Goal: Information Seeking & Learning: Learn about a topic

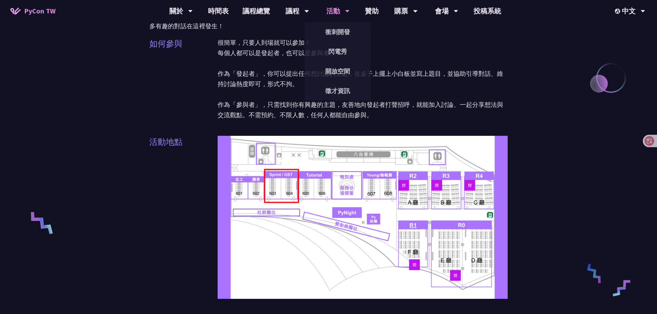
scroll to position [103, 0]
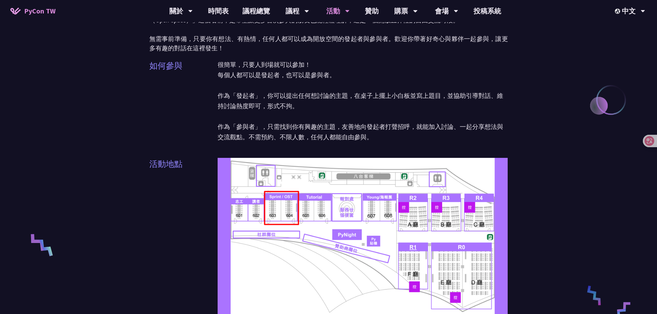
click at [24, 14] on link "PyCon TW" at bounding box center [32, 10] width 59 height 17
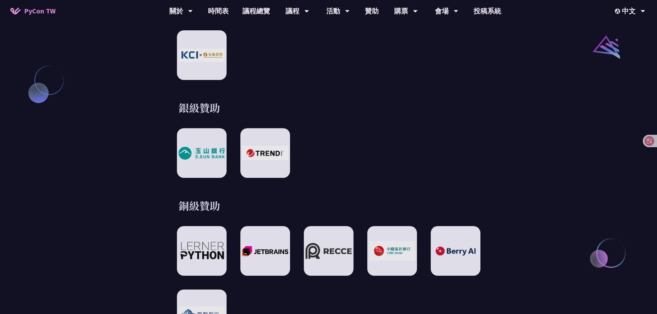
scroll to position [1035, 0]
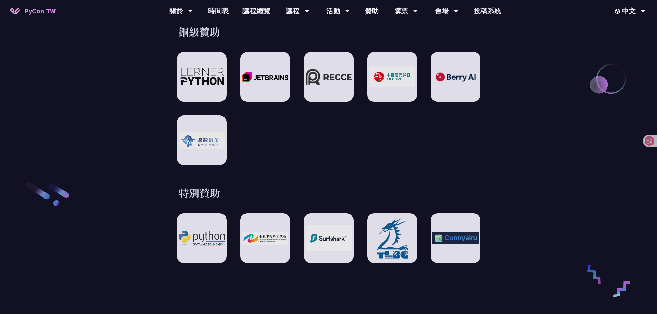
click at [302, 144] on div at bounding box center [328, 108] width 303 height 113
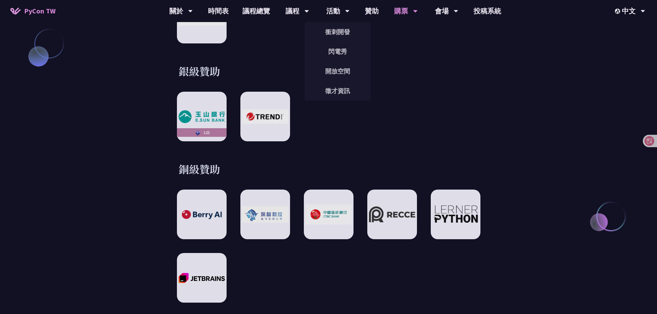
scroll to position [931, 0]
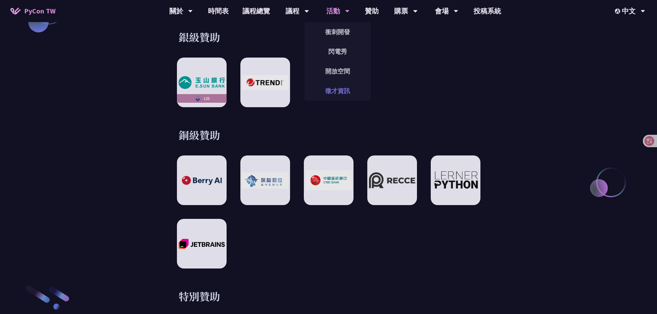
click at [336, 89] on link "徵才資訊" at bounding box center [338, 91] width 66 height 16
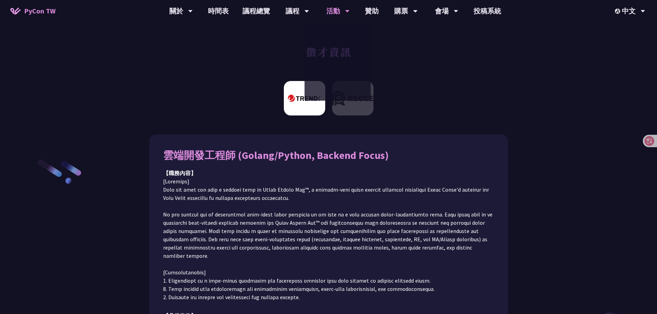
drag, startPoint x: 414, startPoint y: 129, endPoint x: 406, endPoint y: 130, distance: 7.4
click at [359, 109] on img at bounding box center [352, 98] width 41 height 34
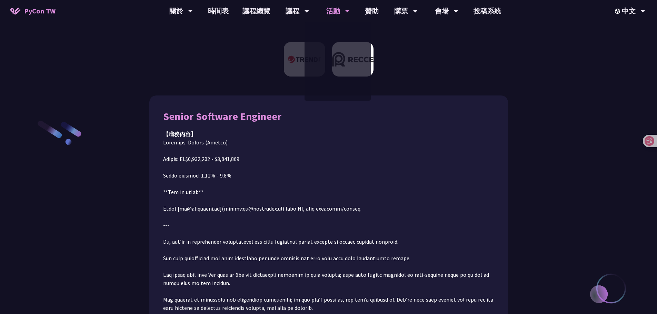
scroll to position [78, 0]
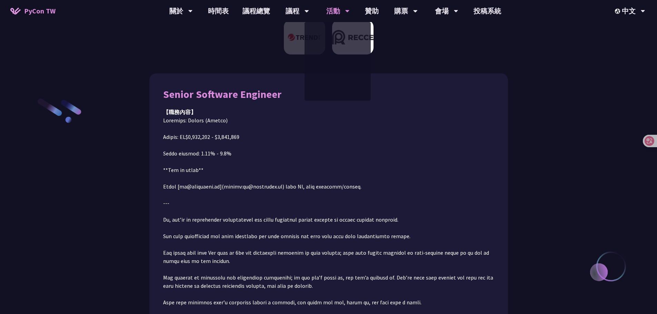
drag, startPoint x: 298, startPoint y: 107, endPoint x: 361, endPoint y: 103, distance: 63.6
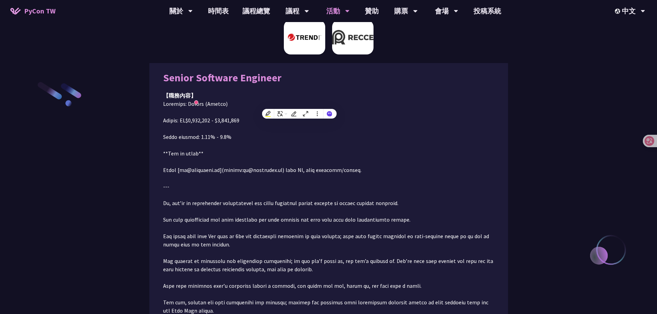
click at [350, 52] on img at bounding box center [352, 37] width 41 height 34
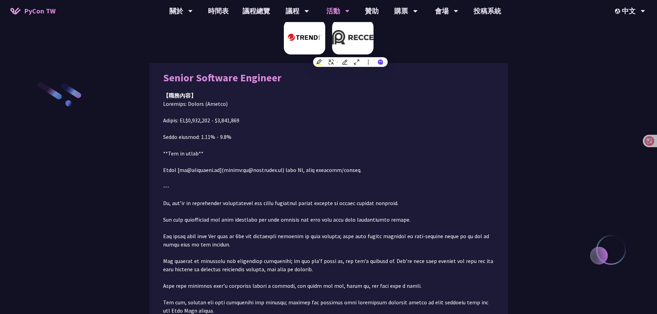
click at [308, 44] on img at bounding box center [304, 37] width 41 height 34
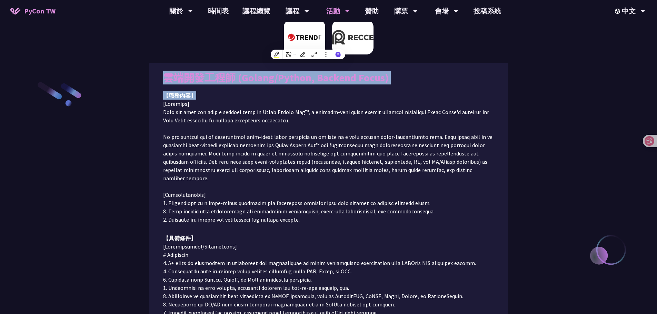
click at [348, 43] on img at bounding box center [352, 37] width 41 height 34
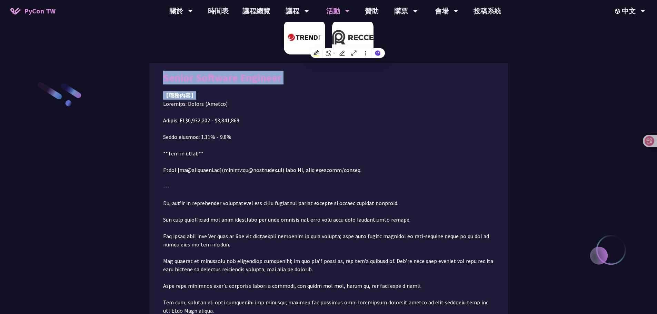
click at [307, 38] on img at bounding box center [304, 37] width 41 height 34
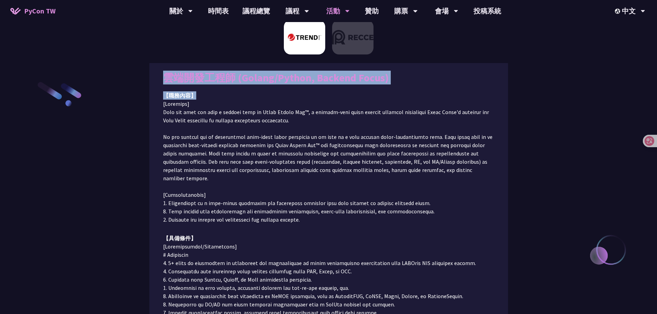
drag, startPoint x: 357, startPoint y: 43, endPoint x: 357, endPoint y: 113, distance: 69.7
click at [358, 44] on img at bounding box center [352, 37] width 41 height 34
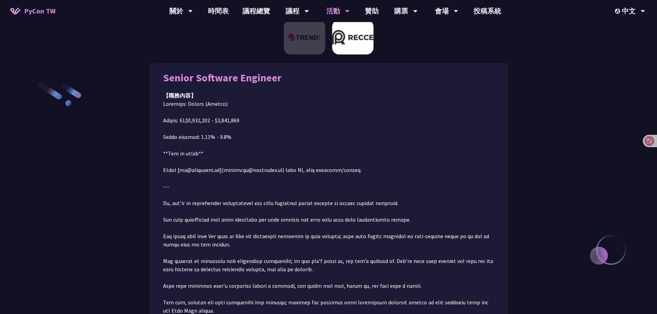
drag, startPoint x: 357, startPoint y: 113, endPoint x: 356, endPoint y: 104, distance: 9.3
click at [357, 116] on p at bounding box center [328, 290] width 331 height 381
drag, startPoint x: 416, startPoint y: 110, endPoint x: 463, endPoint y: 90, distance: 51.4
click at [418, 109] on p at bounding box center [328, 290] width 331 height 381
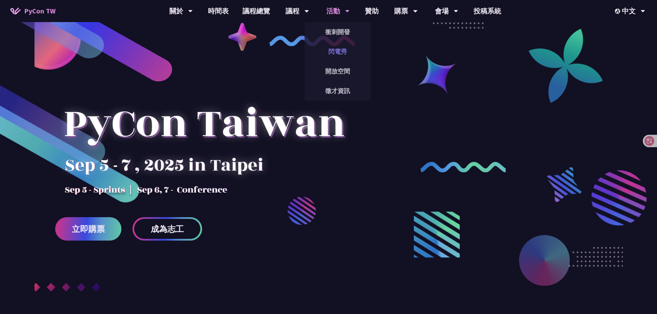
click at [333, 55] on link "閃電秀" at bounding box center [338, 51] width 66 height 16
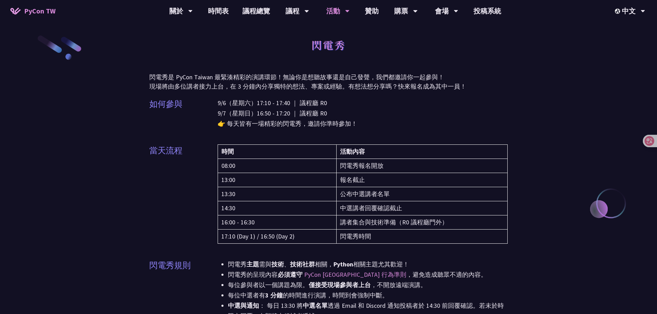
click at [627, 26] on div "EN" at bounding box center [629, 32] width 41 height 16
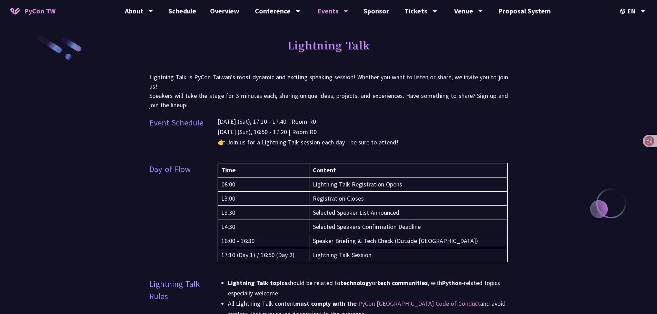
click at [405, 187] on td "Lightning Talk Registration Opens" at bounding box center [408, 185] width 199 height 14
drag, startPoint x: 417, startPoint y: 186, endPoint x: 320, endPoint y: 186, distance: 96.6
click at [320, 186] on td "Lightning Talk Registration Opens" at bounding box center [408, 185] width 199 height 14
click at [379, 200] on td "Registration Closes" at bounding box center [408, 199] width 199 height 14
drag, startPoint x: 395, startPoint y: 200, endPoint x: 373, endPoint y: 202, distance: 21.8
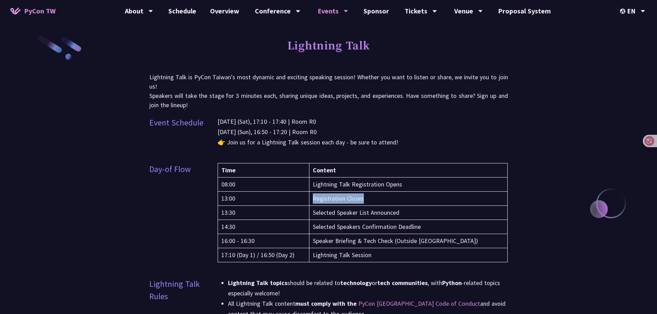
click at [314, 202] on tr "13:00 Registration Closes" at bounding box center [363, 199] width 290 height 14
click at [405, 202] on td "Registration Closes" at bounding box center [408, 199] width 199 height 14
click at [406, 202] on td "Registration Closes" at bounding box center [408, 199] width 199 height 14
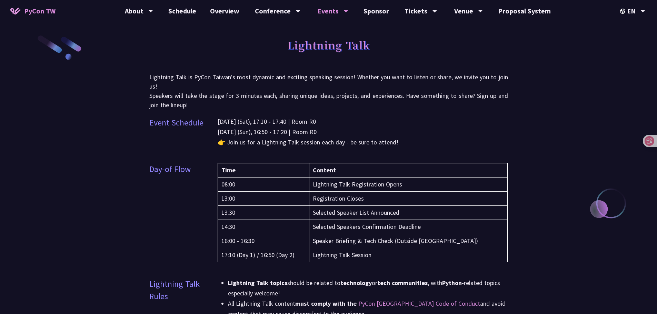
click at [384, 196] on td "Registration Closes" at bounding box center [408, 199] width 199 height 14
click at [422, 241] on td "Speaker Briefing & Tech Check (Outside R0 Main Hall)" at bounding box center [408, 241] width 199 height 14
click at [457, 241] on td "Speaker Briefing & Tech Check (Outside R0 Main Hall)" at bounding box center [408, 241] width 199 height 14
click at [477, 242] on td "Speaker Briefing & Tech Check (Outside R0 Main Hall)" at bounding box center [408, 241] width 199 height 14
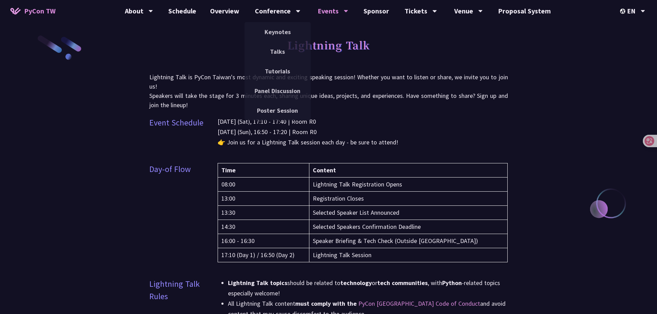
drag, startPoint x: 595, startPoint y: 78, endPoint x: 376, endPoint y: 99, distance: 220.4
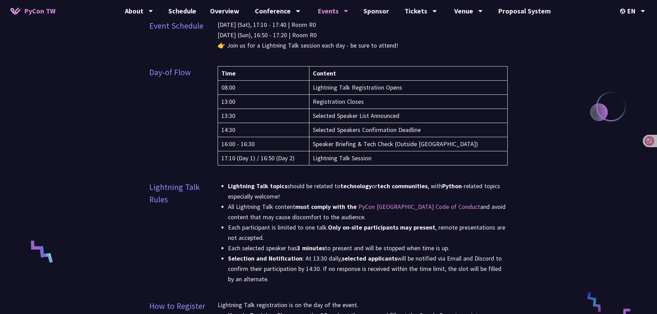
scroll to position [138, 0]
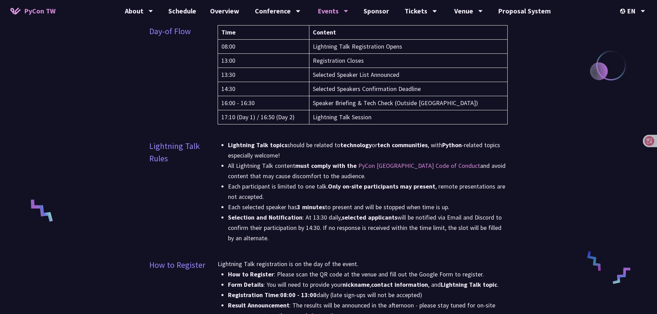
click at [282, 155] on li "Lightning Talk topics should be related to technology or tech communities , wit…" at bounding box center [368, 150] width 280 height 21
click at [273, 147] on strong "Lightning Talk topics" at bounding box center [257, 145] width 59 height 8
click at [287, 150] on li "Lightning Talk topics should be related to technology or tech communities , wit…" at bounding box center [368, 150] width 280 height 21
